Goal: Information Seeking & Learning: Check status

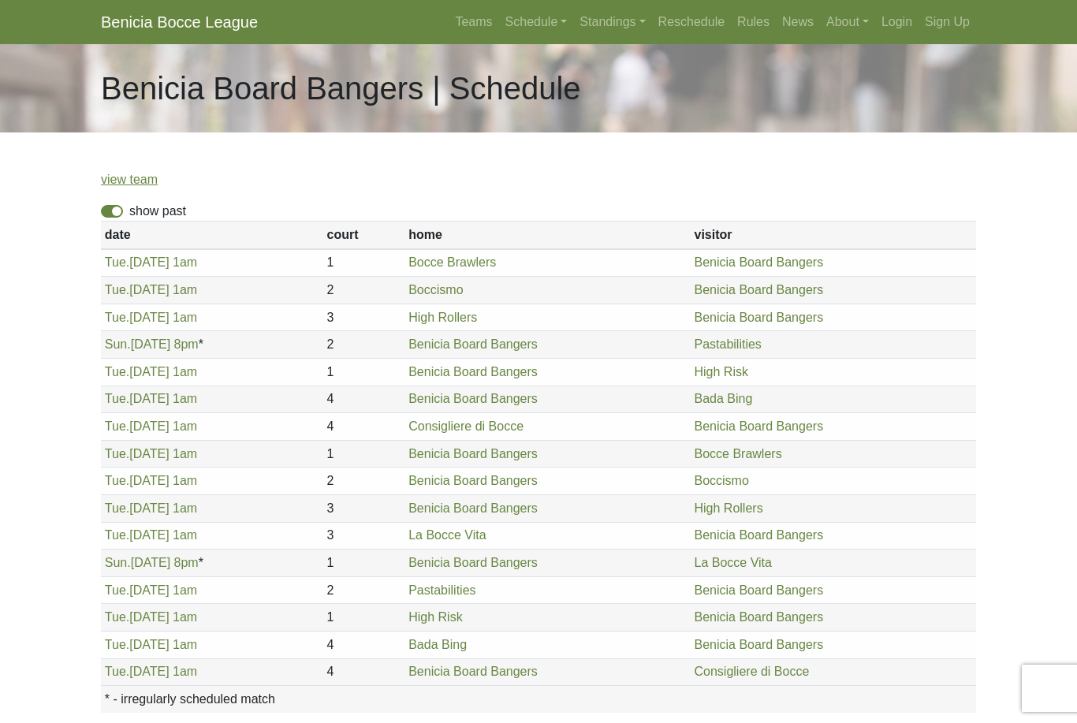
click at [144, 173] on link "view team" at bounding box center [129, 179] width 57 height 13
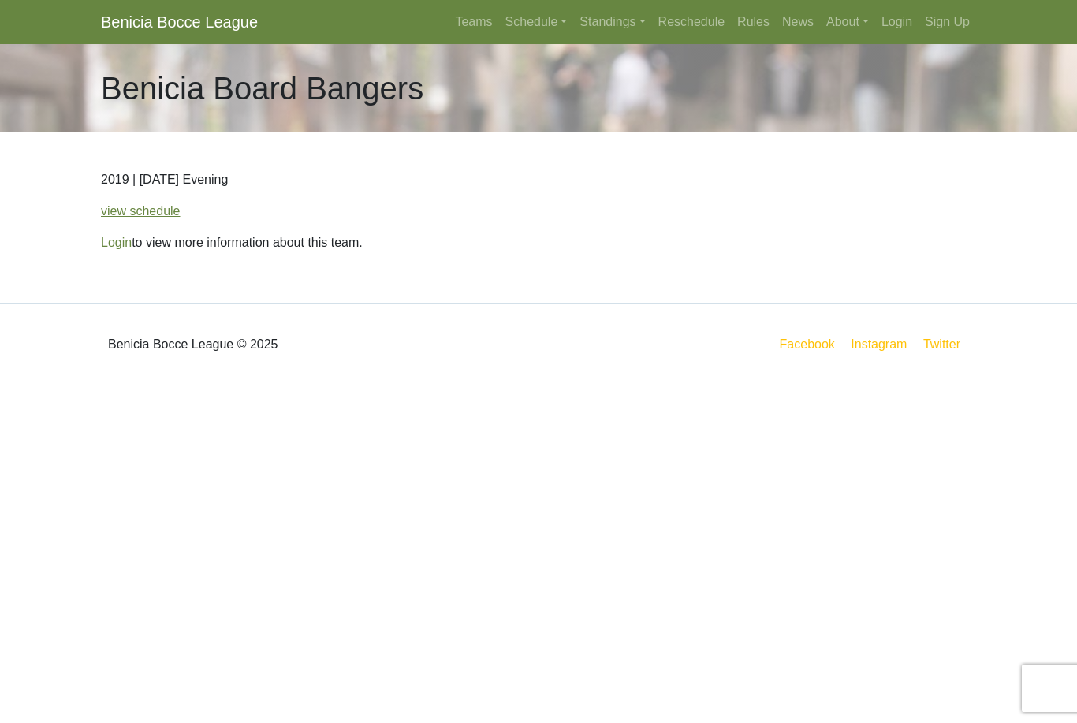
click at [146, 218] on link "view schedule" at bounding box center [141, 210] width 80 height 13
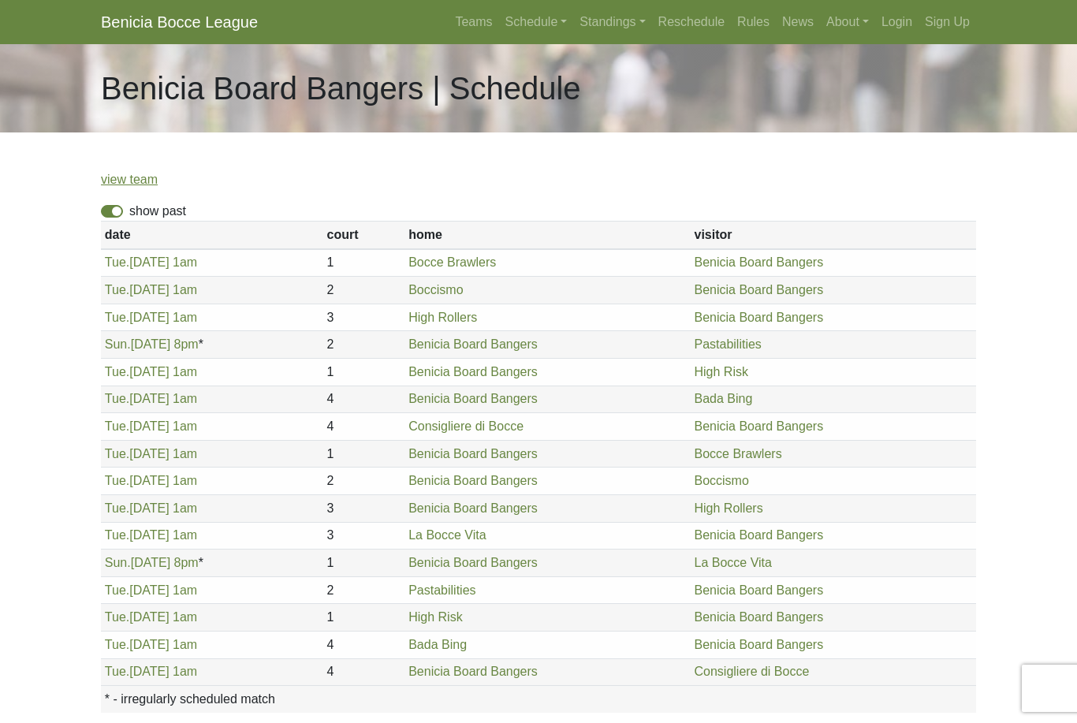
click at [145, 177] on link "view team" at bounding box center [129, 179] width 57 height 13
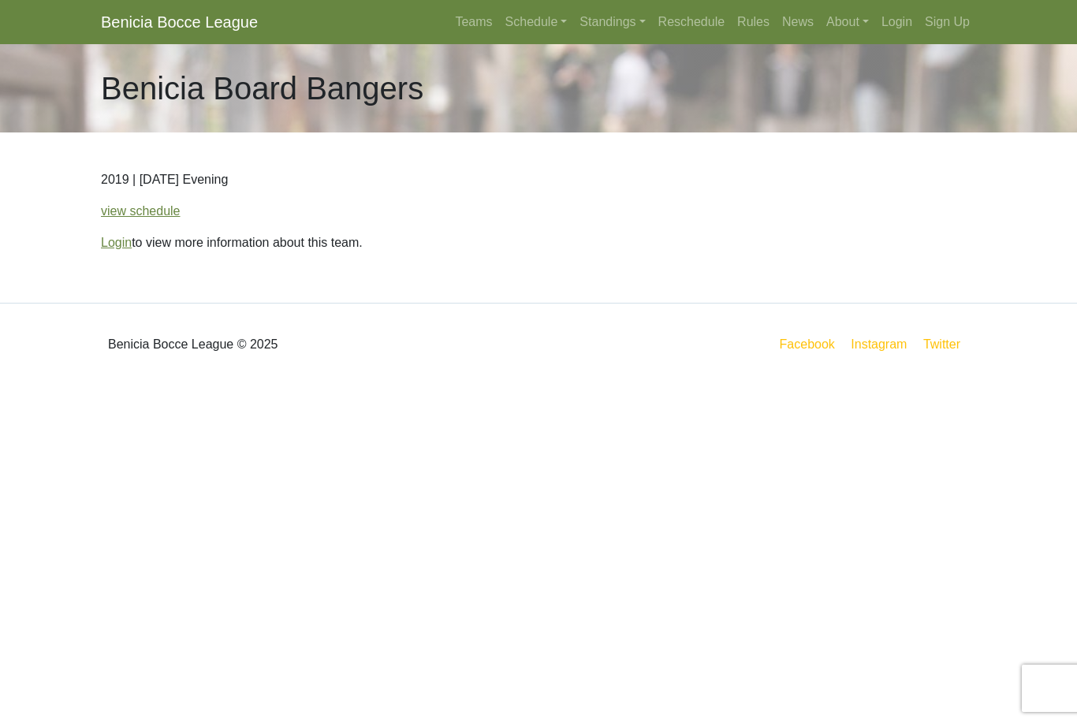
click at [126, 241] on link "Login" at bounding box center [116, 242] width 31 height 13
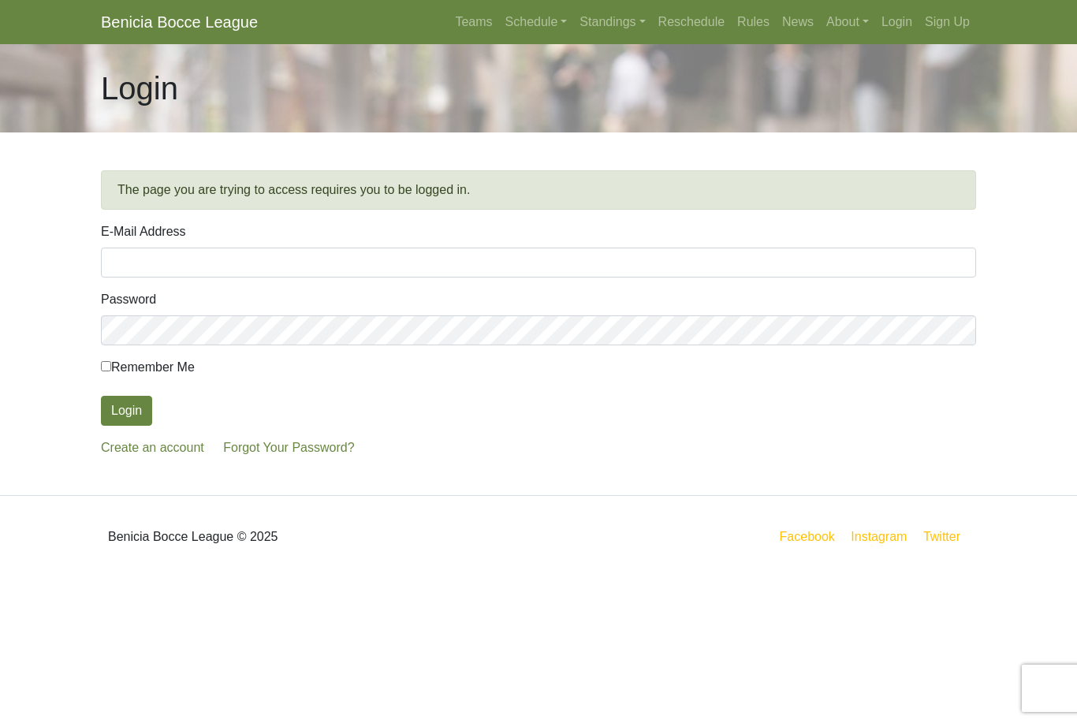
click at [225, 267] on input "E-Mail Address" at bounding box center [538, 263] width 875 height 30
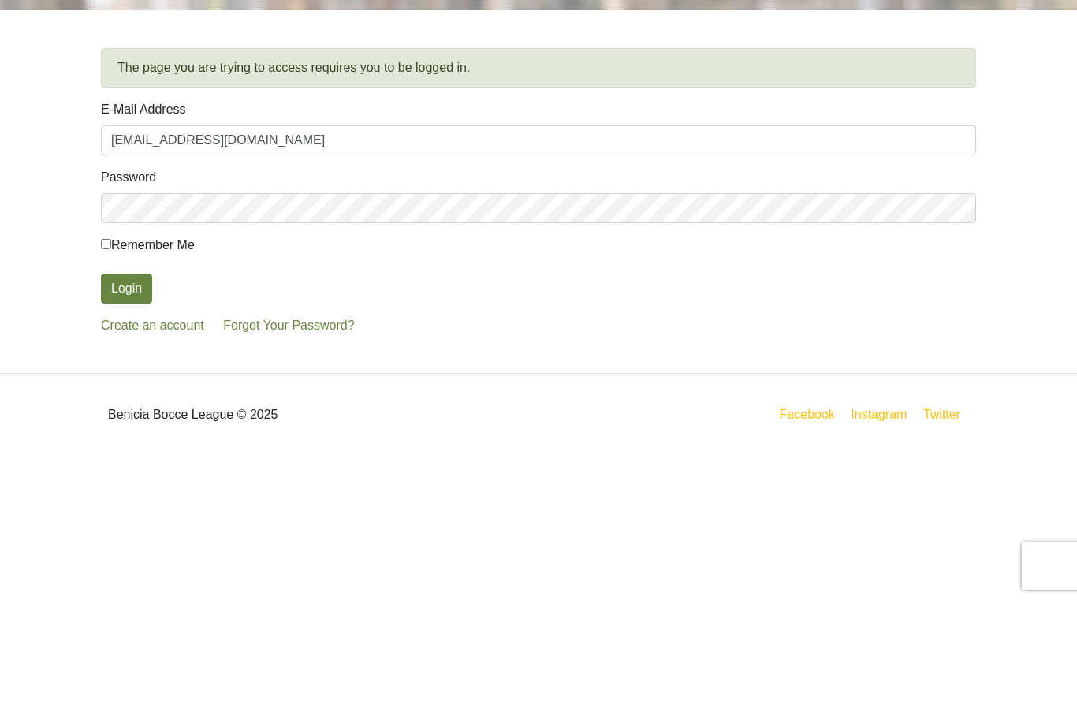
type input "jet2626@comcast.net"
click at [145, 396] on button "Login" at bounding box center [126, 411] width 51 height 30
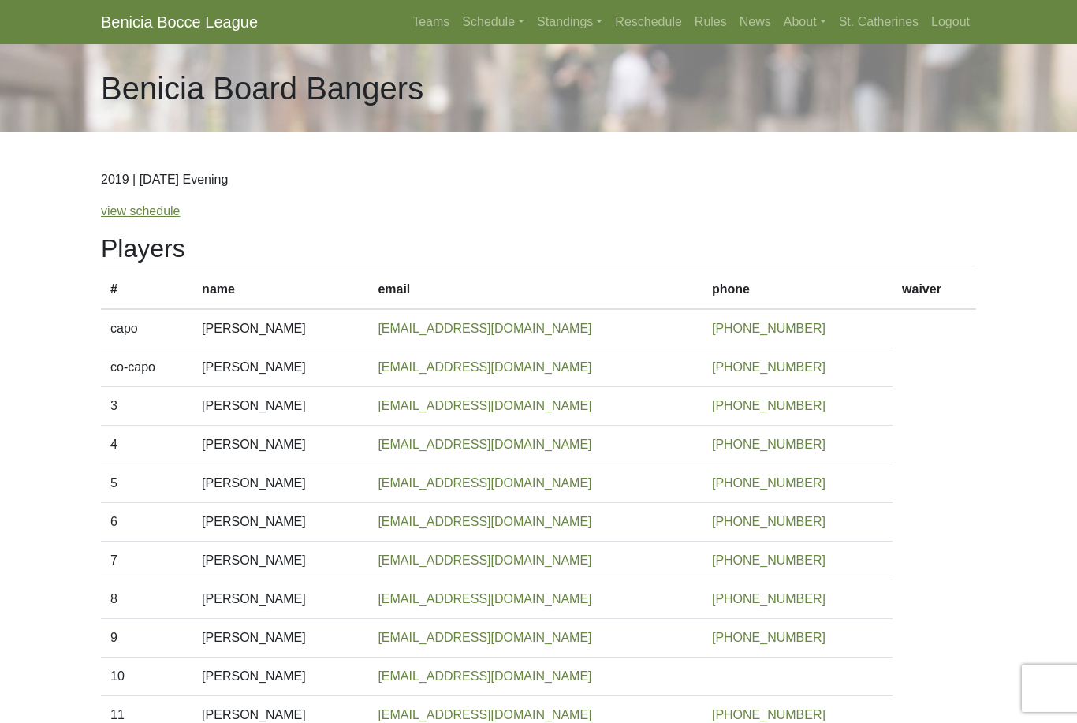
click at [164, 218] on link "view schedule" at bounding box center [141, 210] width 80 height 13
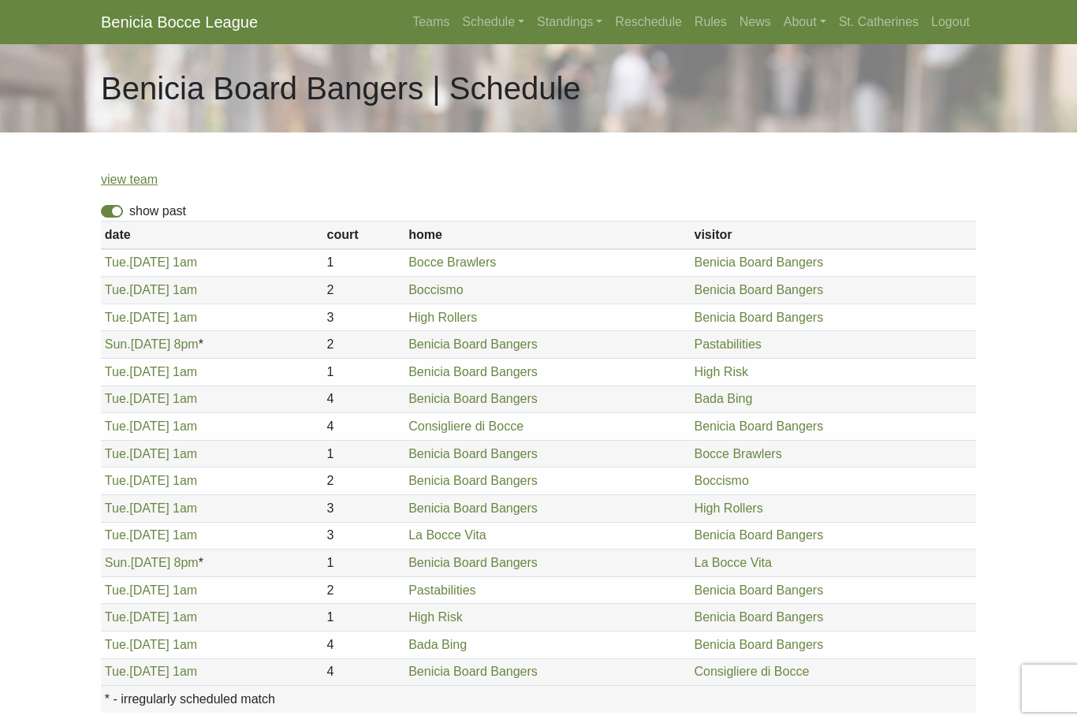
scroll to position [104, 0]
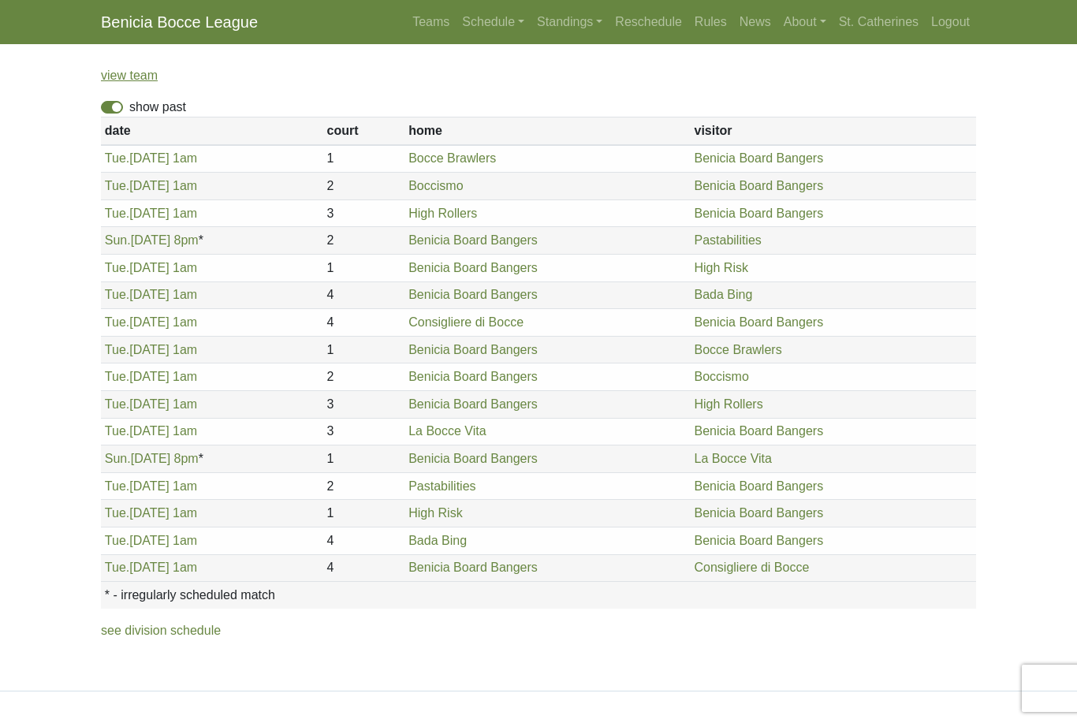
click at [218, 633] on link "see division schedule" at bounding box center [161, 630] width 120 height 13
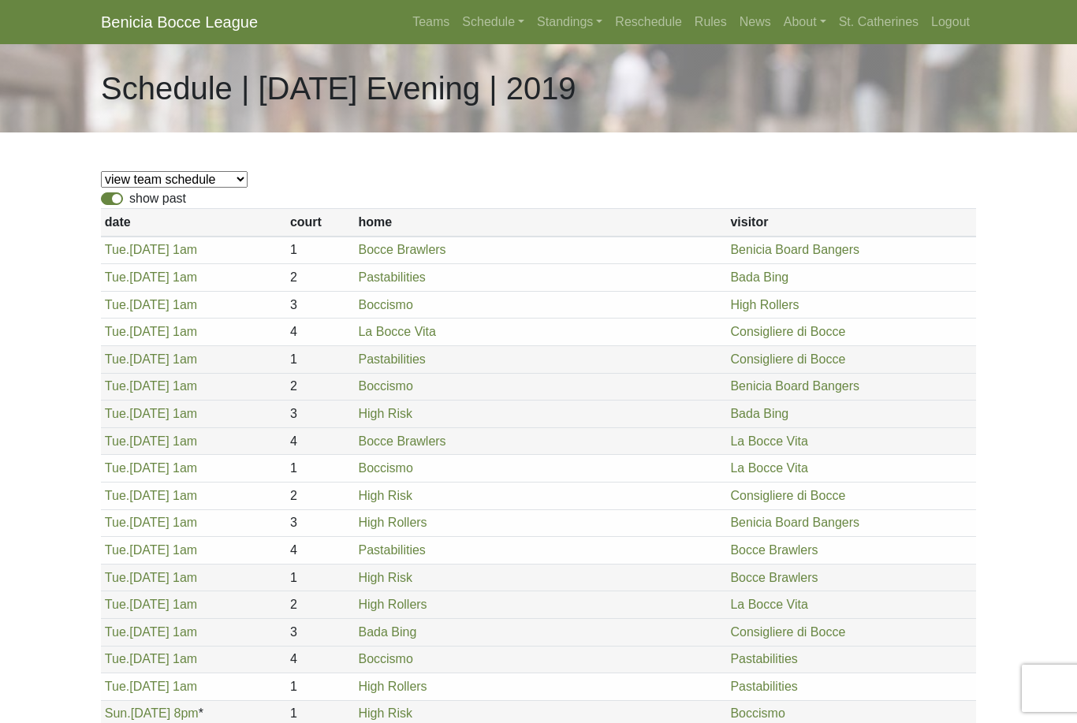
click at [125, 188] on select "view team schedule La Bocce Vita Bocce Brawlers Pastabilities Boccismo High Ris…" at bounding box center [174, 179] width 147 height 17
click at [129, 204] on label "show past" at bounding box center [157, 198] width 57 height 19
click at [129, 200] on input "show past" at bounding box center [134, 194] width 10 height 10
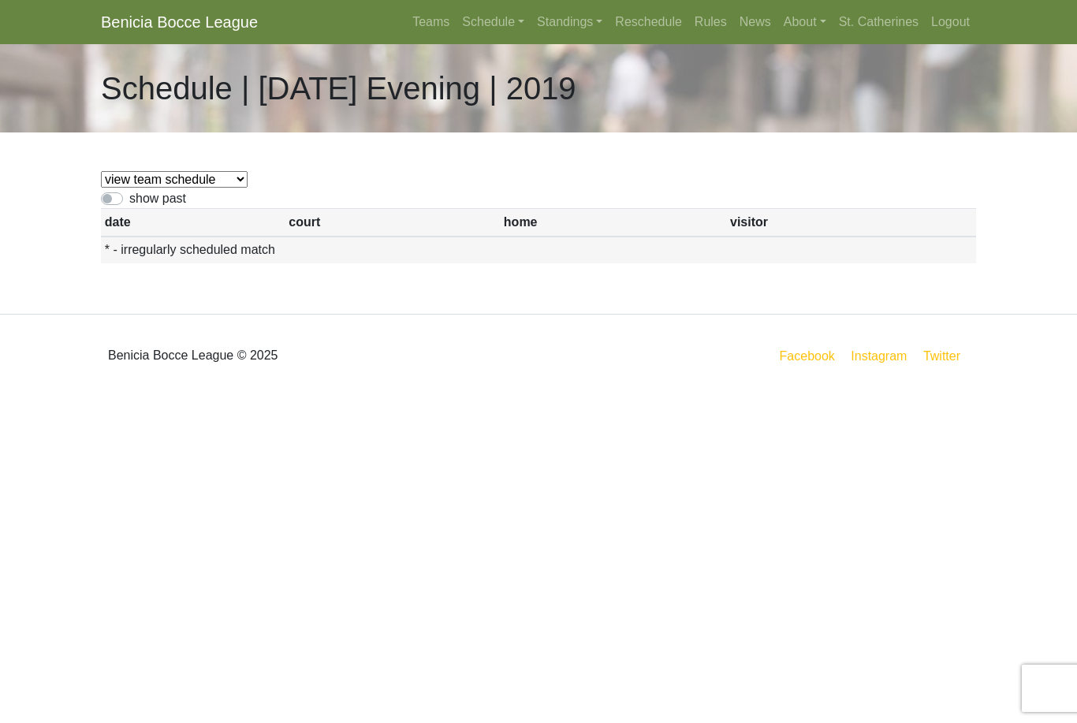
click at [129, 207] on label "show past" at bounding box center [157, 198] width 57 height 19
click at [129, 200] on input "show past" at bounding box center [134, 194] width 10 height 10
checkbox input "true"
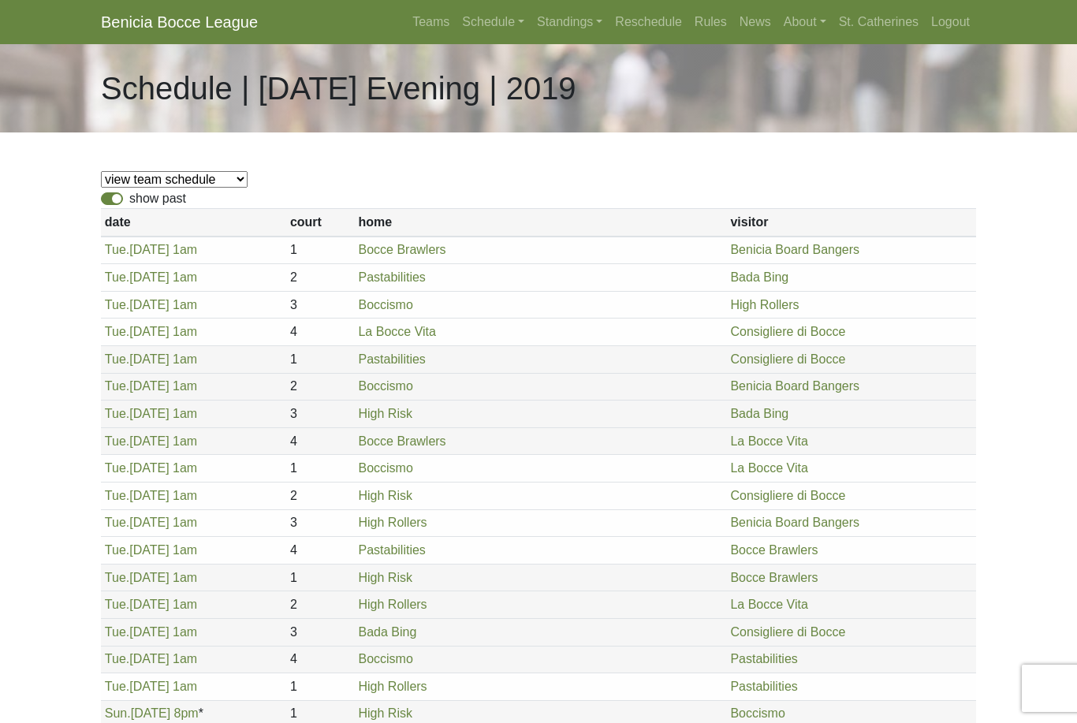
click at [491, 23] on link "Schedule" at bounding box center [493, 22] width 75 height 32
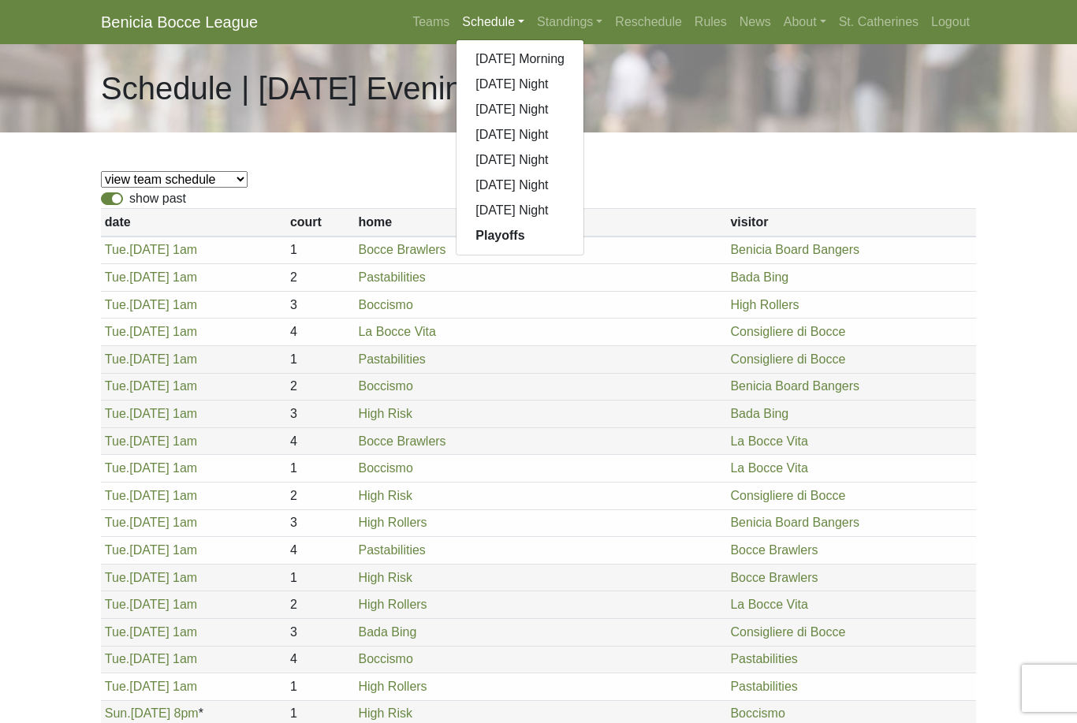
click at [527, 142] on link "[DATE] Night" at bounding box center [520, 134] width 127 height 25
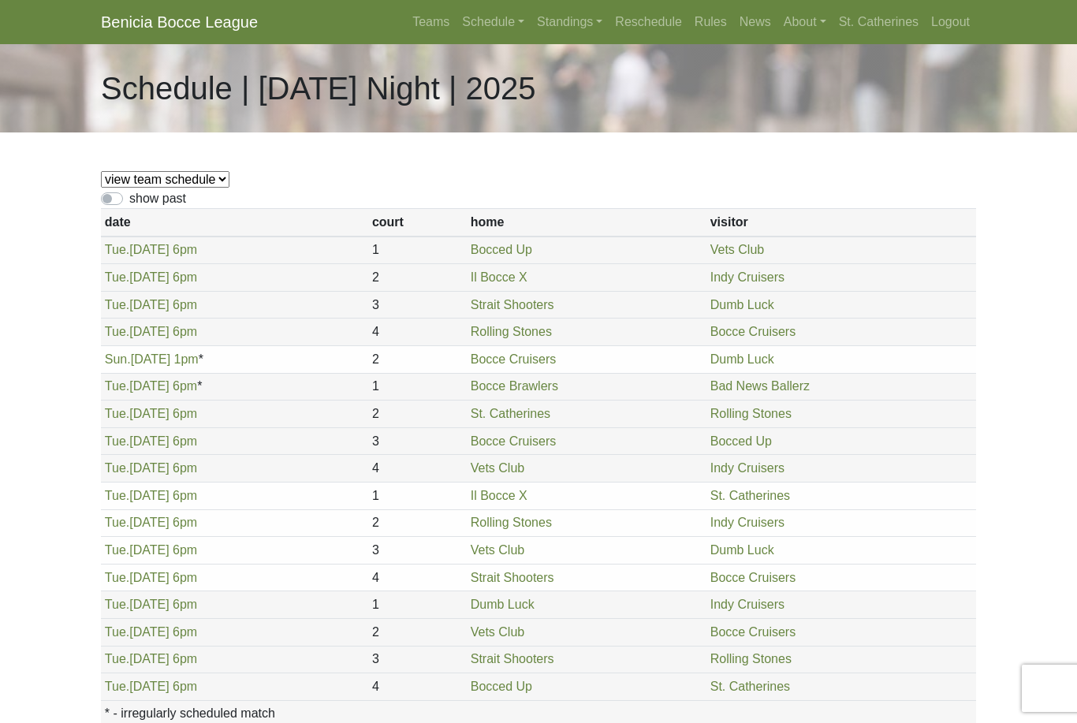
click at [965, 24] on link "Logout" at bounding box center [950, 22] width 51 height 32
